Goal: Task Accomplishment & Management: Manage account settings

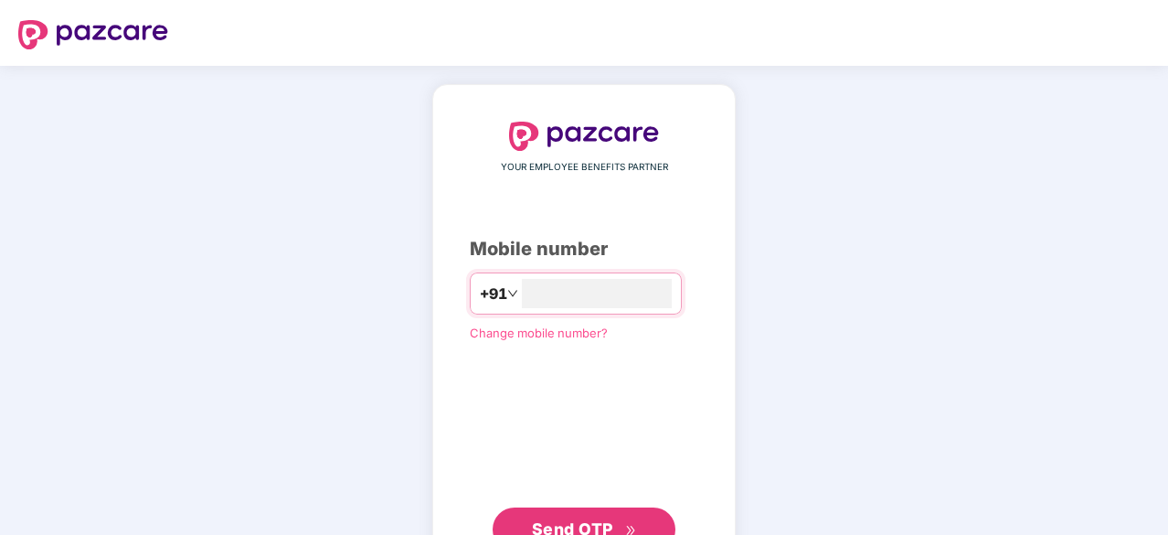
type input "**********"
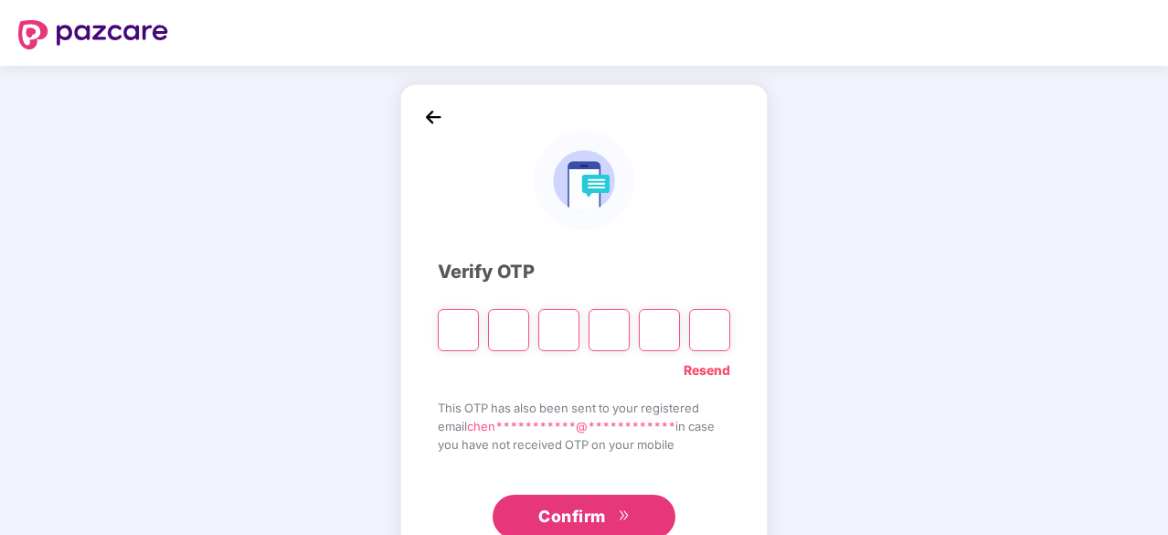
type input "*"
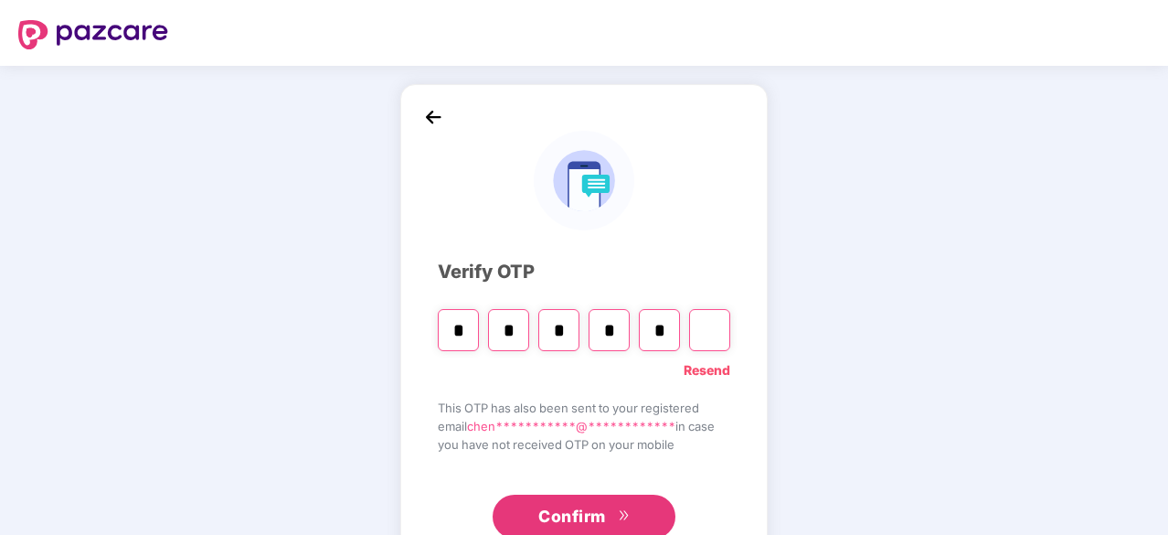
type input "*"
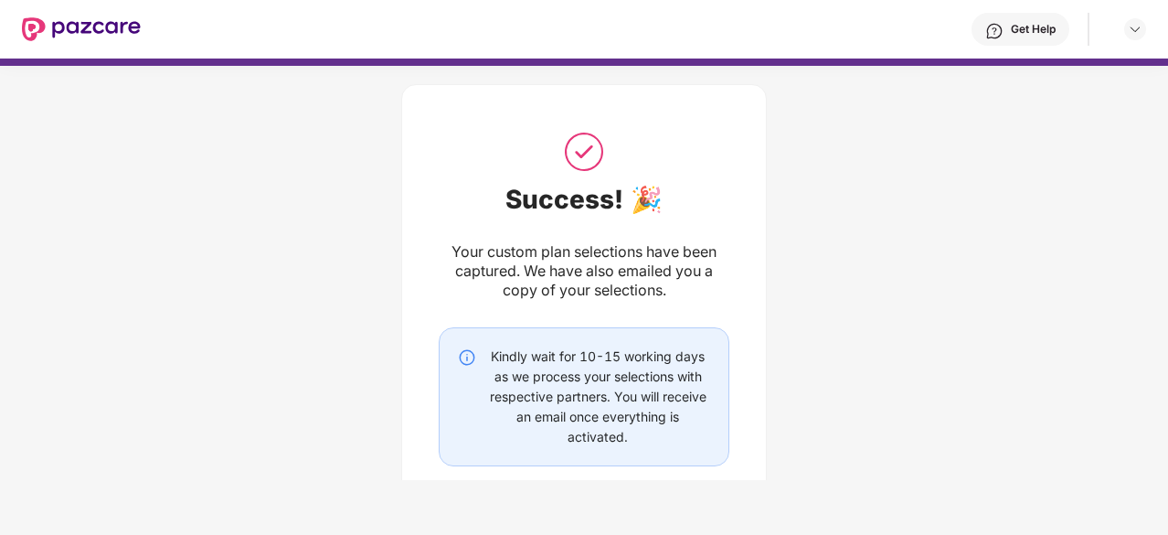
scroll to position [122, 0]
